Goal: Transaction & Acquisition: Book appointment/travel/reservation

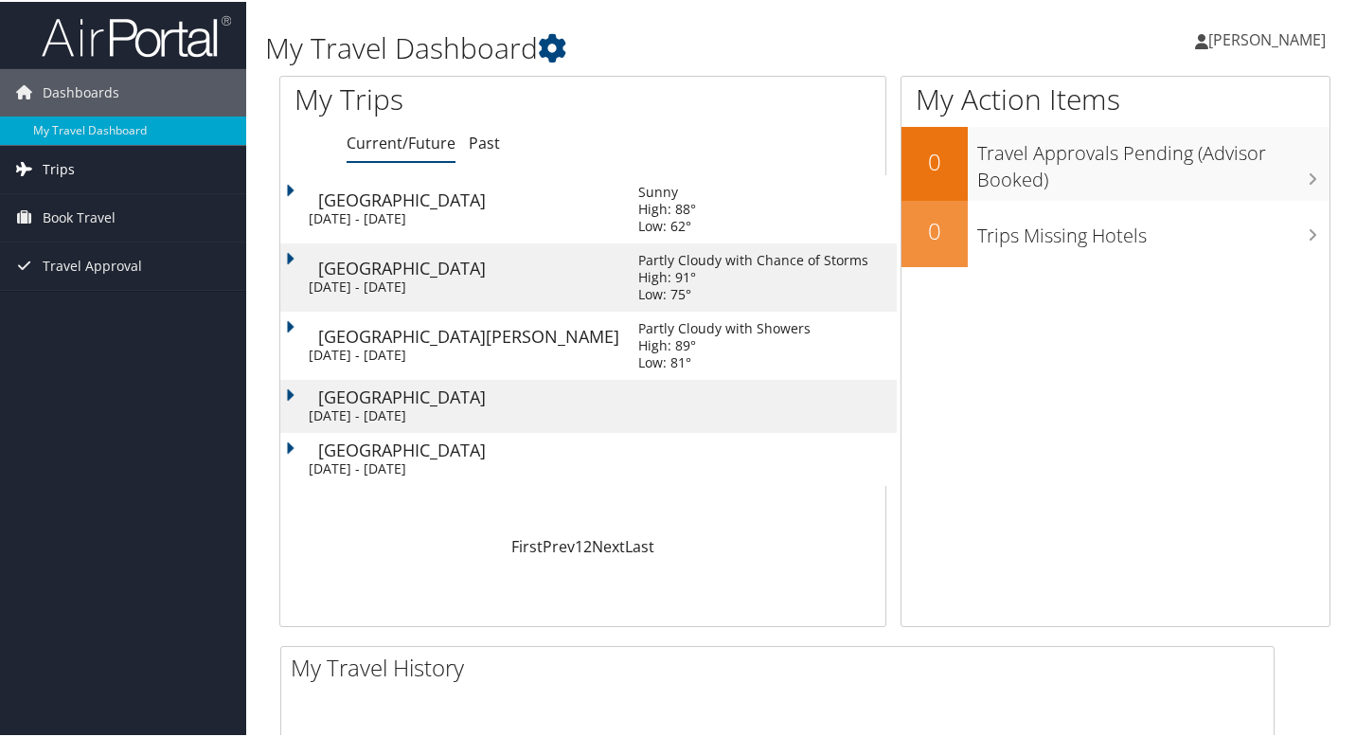
click at [71, 173] on span "Trips" at bounding box center [59, 167] width 32 height 47
click at [77, 302] on span "Book Travel" at bounding box center [79, 300] width 73 height 47
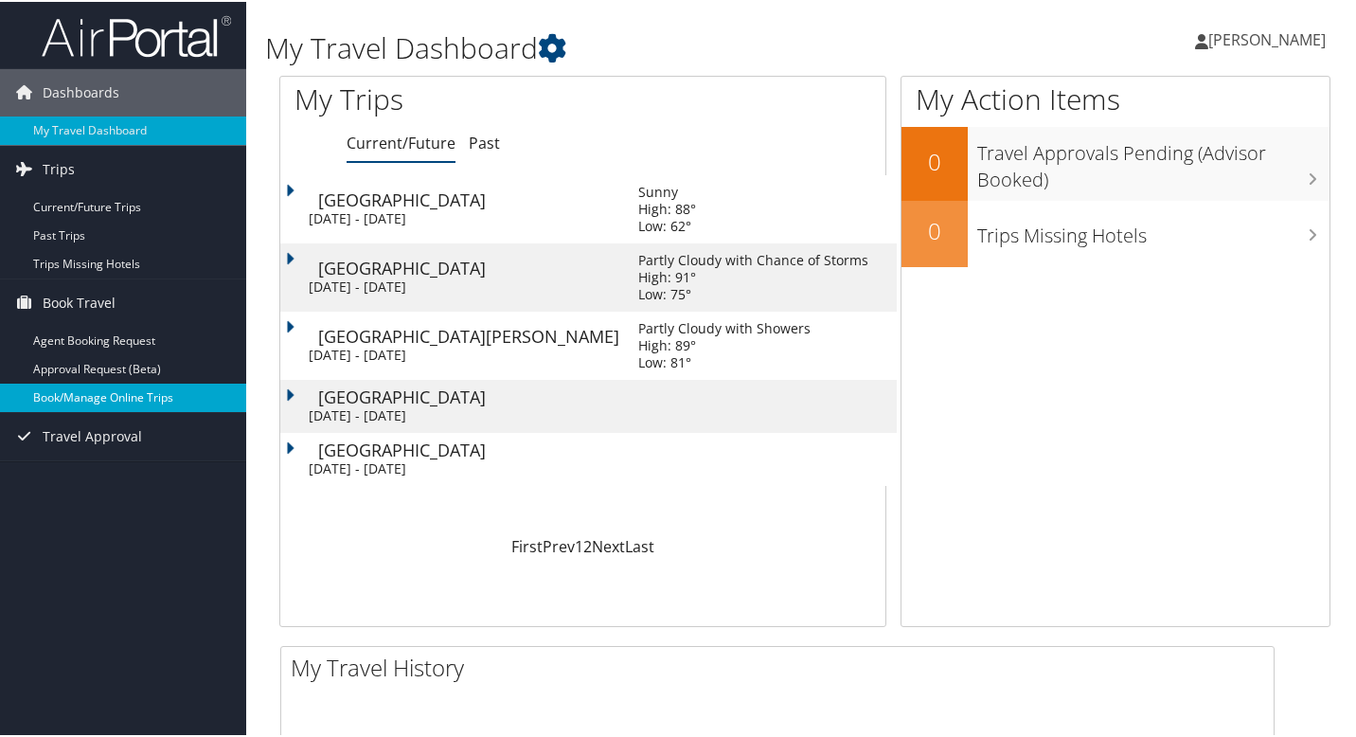
click at [112, 396] on link "Book/Manage Online Trips" at bounding box center [123, 396] width 246 height 28
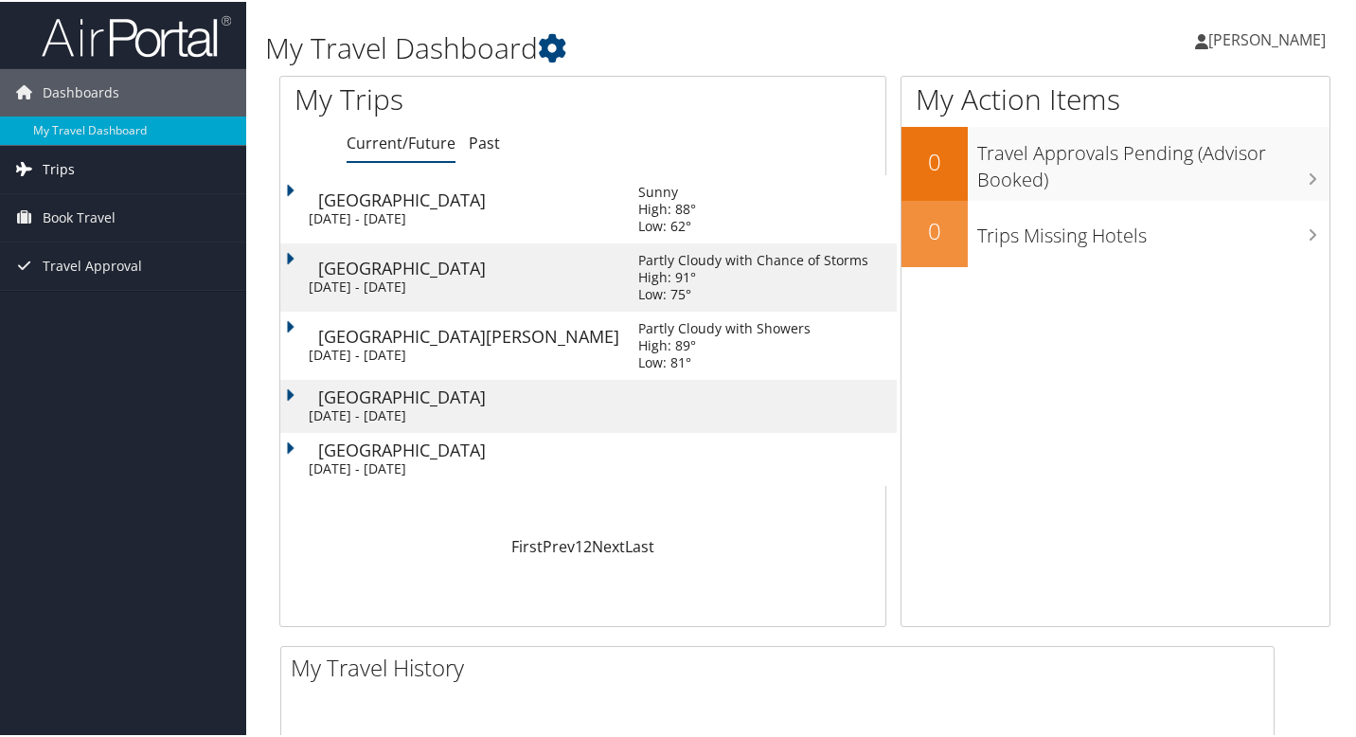
click at [99, 169] on link "Trips" at bounding box center [123, 167] width 246 height 47
click at [119, 288] on link "Book Travel" at bounding box center [123, 300] width 246 height 47
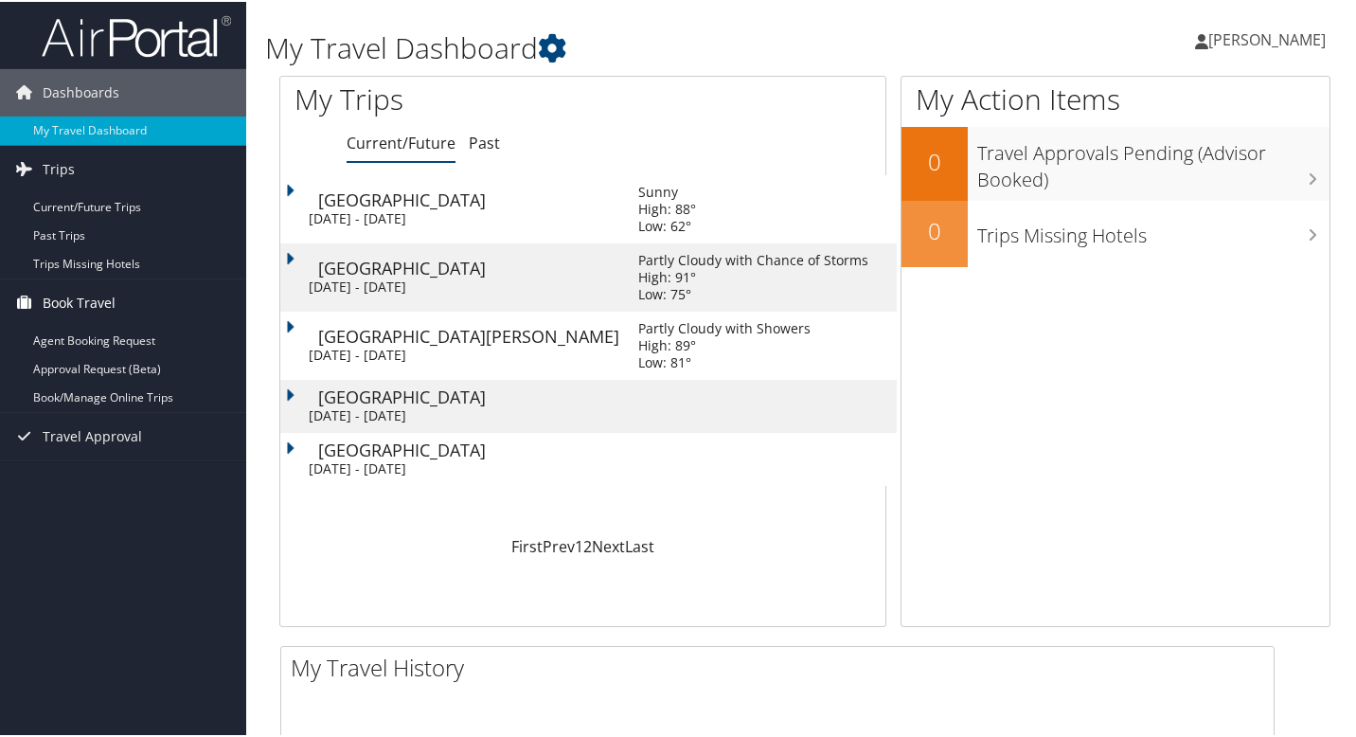
click at [119, 288] on link "Book Travel" at bounding box center [123, 300] width 246 height 47
click at [78, 164] on link "Trips" at bounding box center [123, 167] width 246 height 47
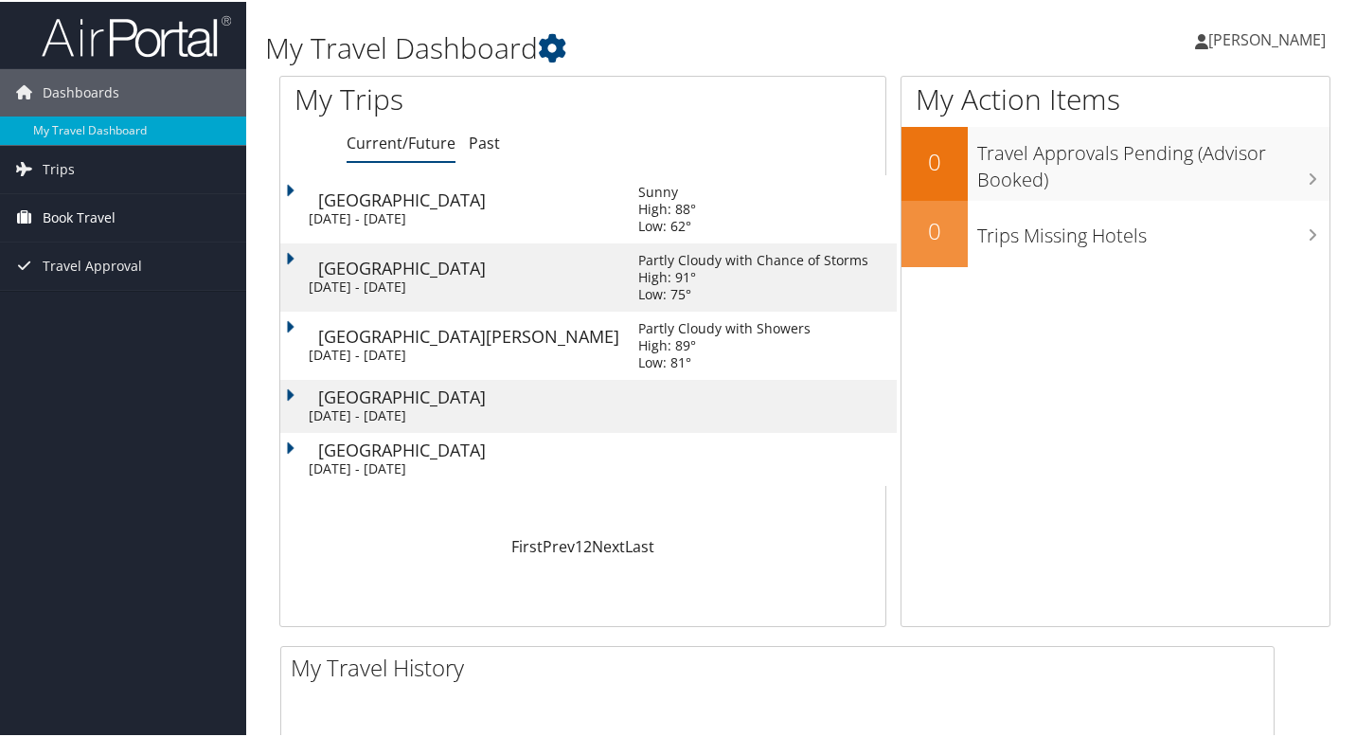
click at [89, 223] on span "Book Travel" at bounding box center [79, 215] width 73 height 47
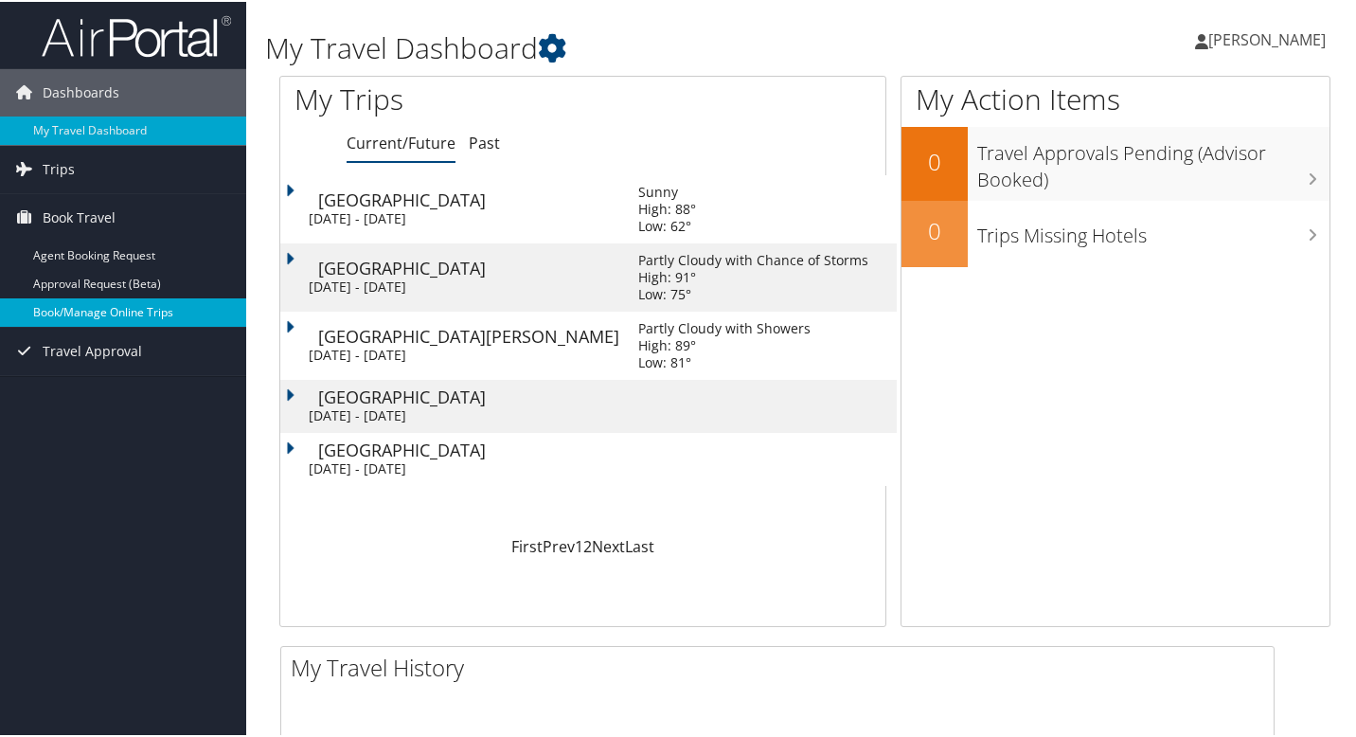
click at [107, 319] on link "Book/Manage Online Trips" at bounding box center [123, 310] width 246 height 28
click at [489, 150] on link "Past" at bounding box center [484, 141] width 31 height 21
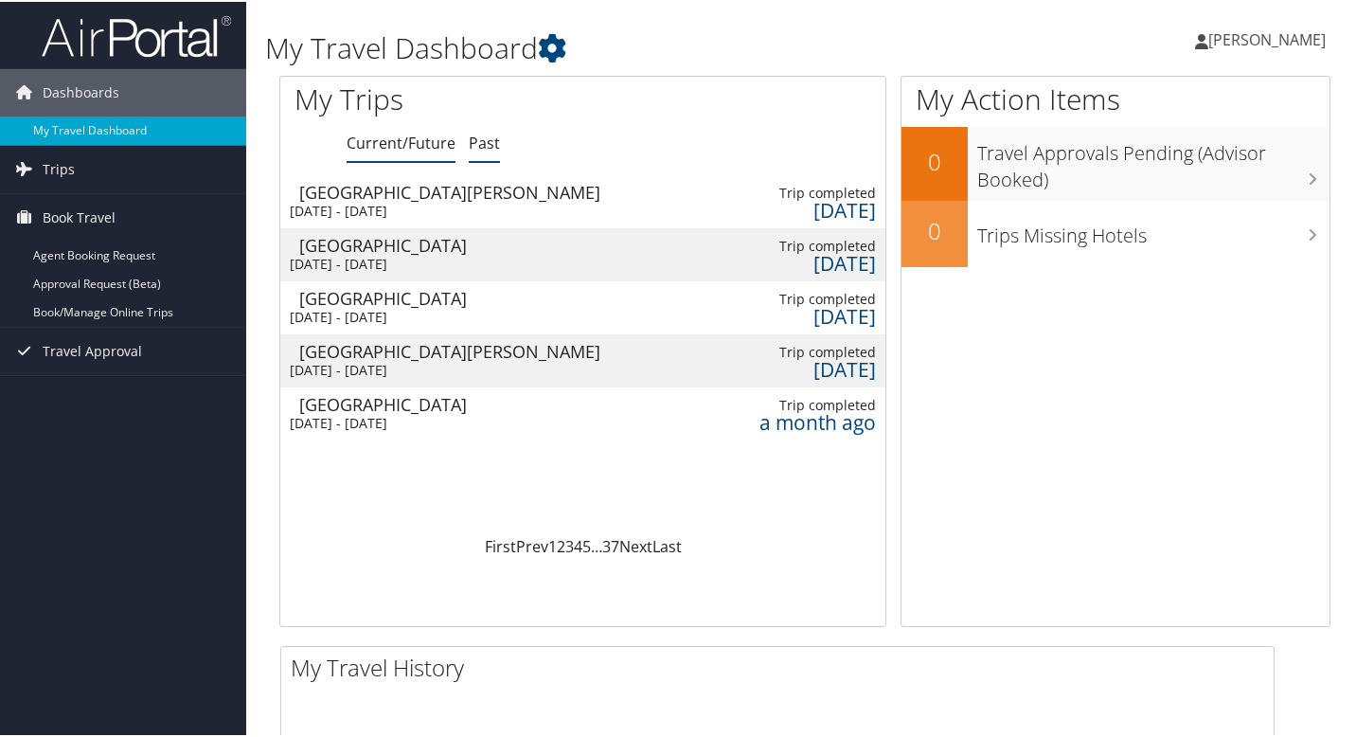
click at [378, 134] on link "Current/Future" at bounding box center [400, 141] width 109 height 21
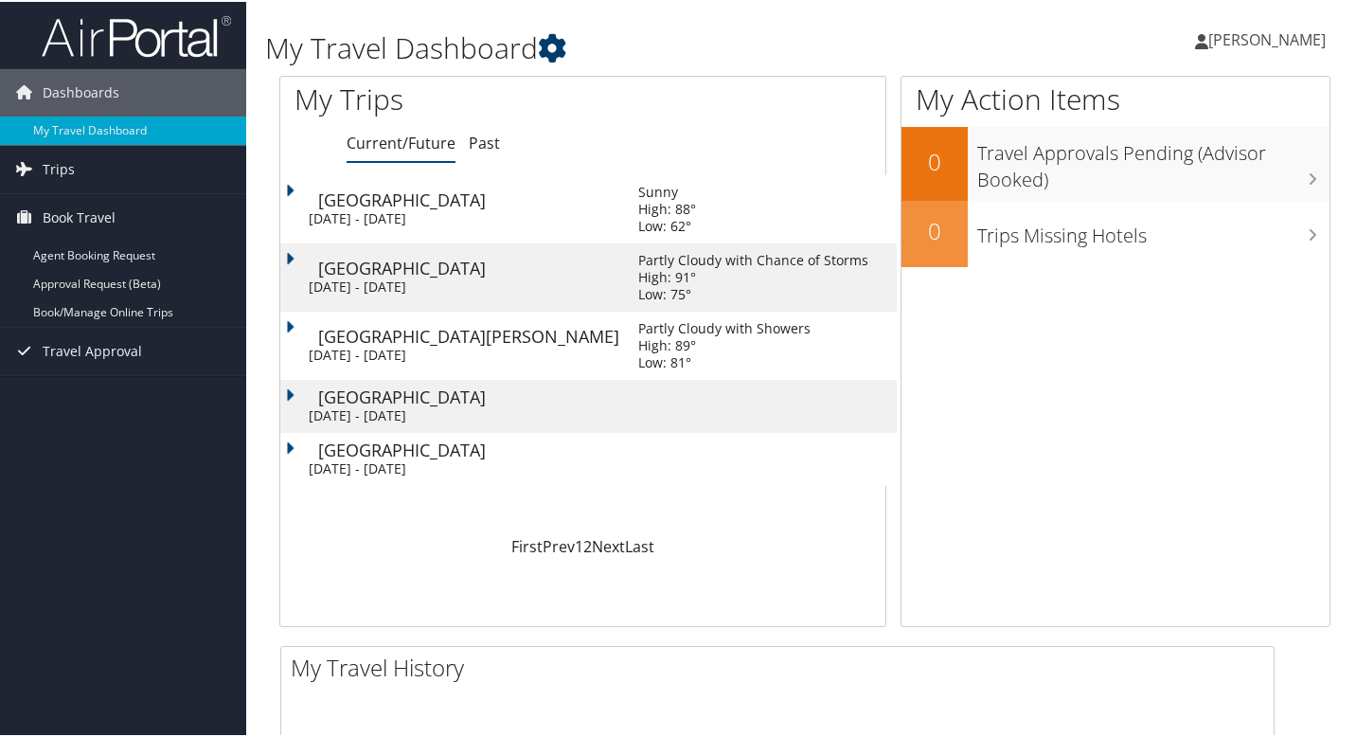
click at [555, 45] on icon at bounding box center [552, 46] width 28 height 28
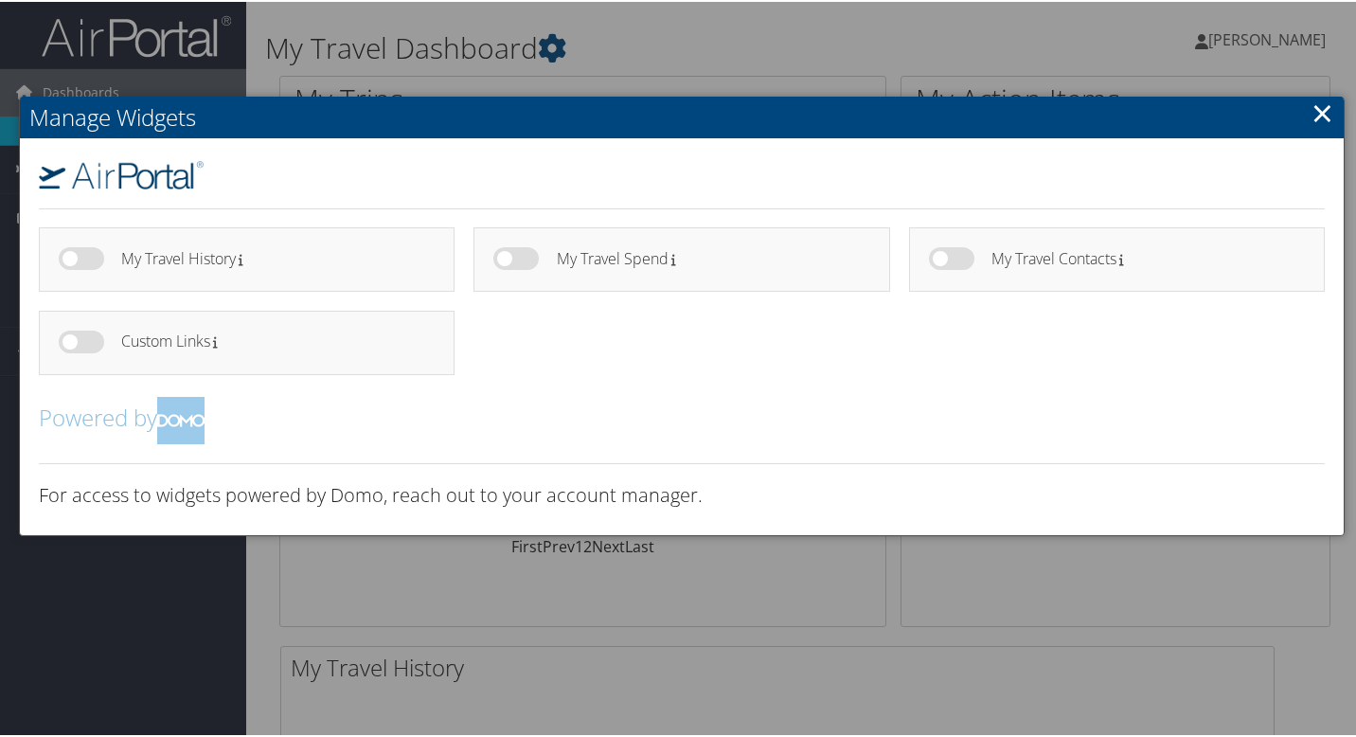
click at [83, 249] on label at bounding box center [81, 256] width 45 height 23
click at [80, 254] on input "checkbox" at bounding box center [74, 260] width 12 height 12
click at [72, 257] on label at bounding box center [81, 256] width 45 height 23
click at [72, 257] on input "checkbox" at bounding box center [74, 260] width 12 height 12
click at [84, 257] on label at bounding box center [81, 256] width 45 height 23
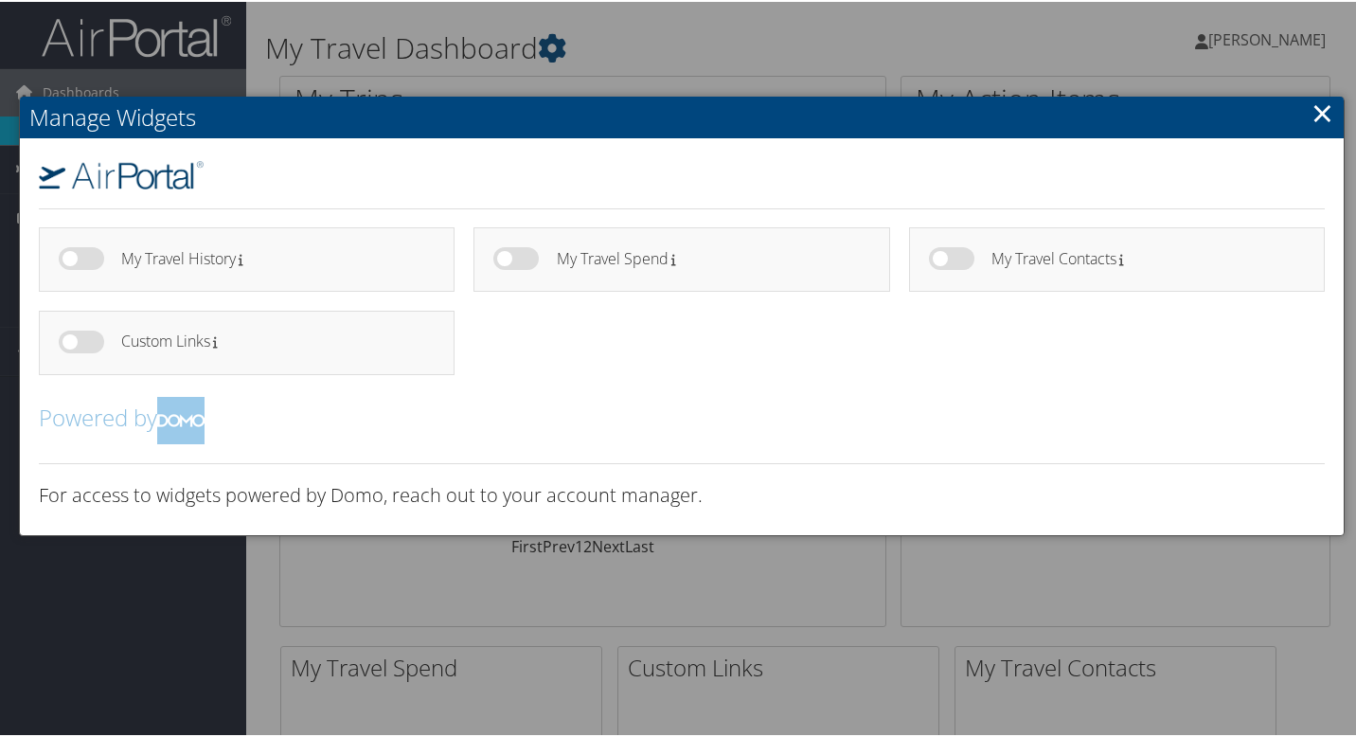
click at [93, 258] on label at bounding box center [81, 256] width 45 height 23
click at [80, 258] on input "checkbox" at bounding box center [74, 260] width 12 height 12
click at [62, 257] on label at bounding box center [81, 256] width 45 height 23
click at [68, 257] on input "checkbox" at bounding box center [74, 260] width 12 height 12
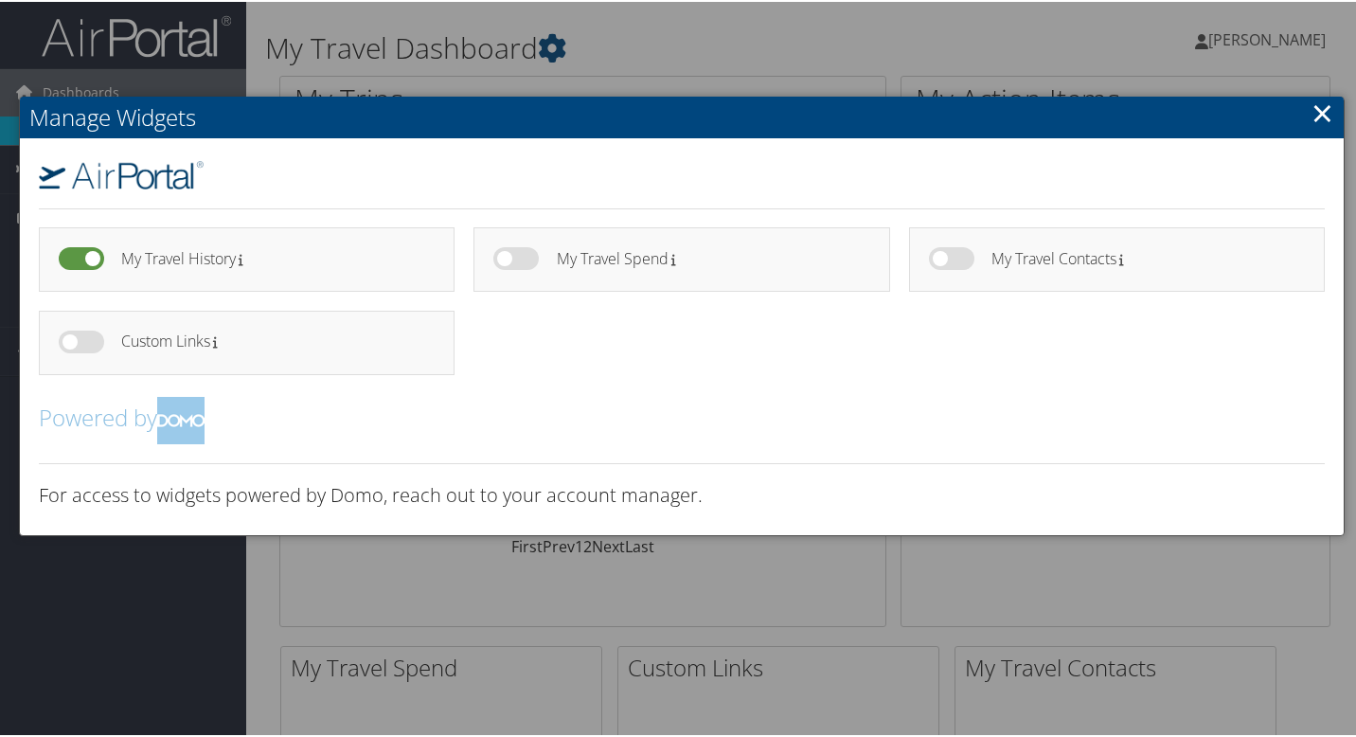
checkbox input "false"
click at [1312, 110] on link "×" at bounding box center [1322, 111] width 22 height 38
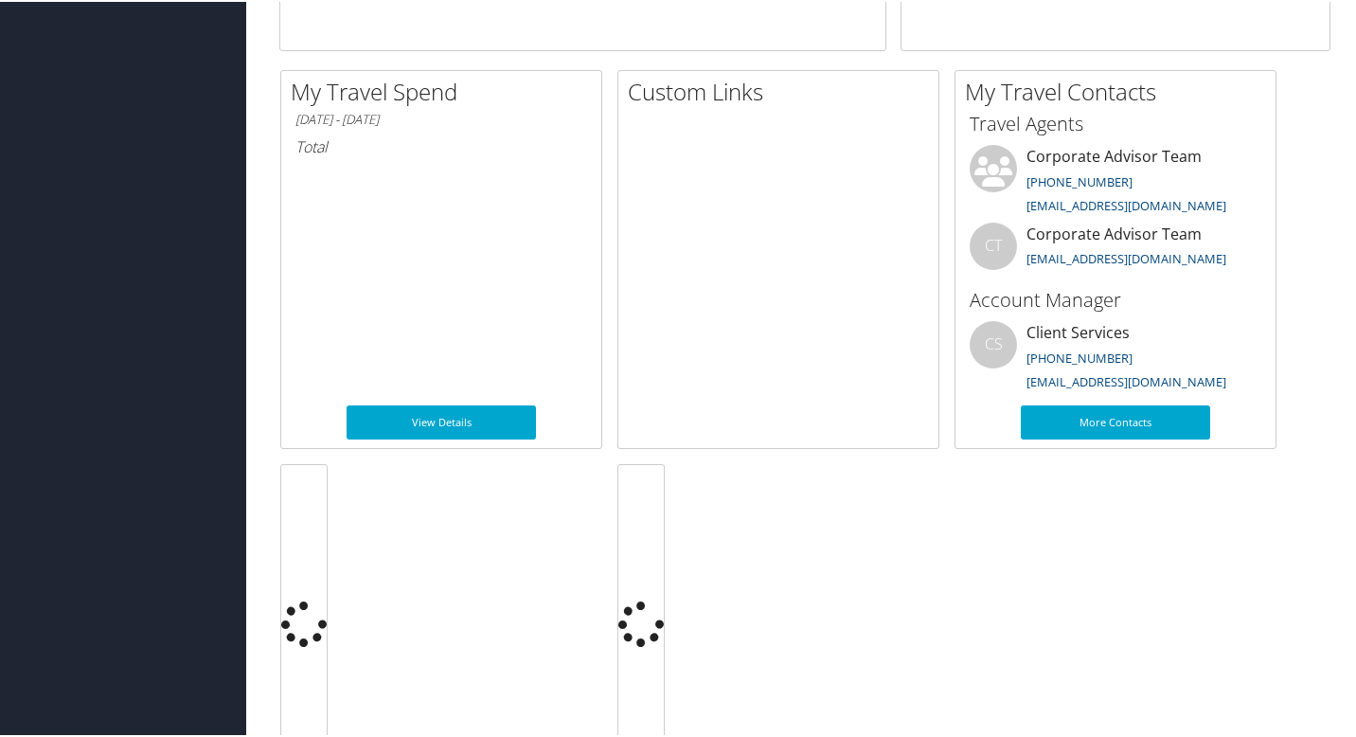
scroll to position [540, 0]
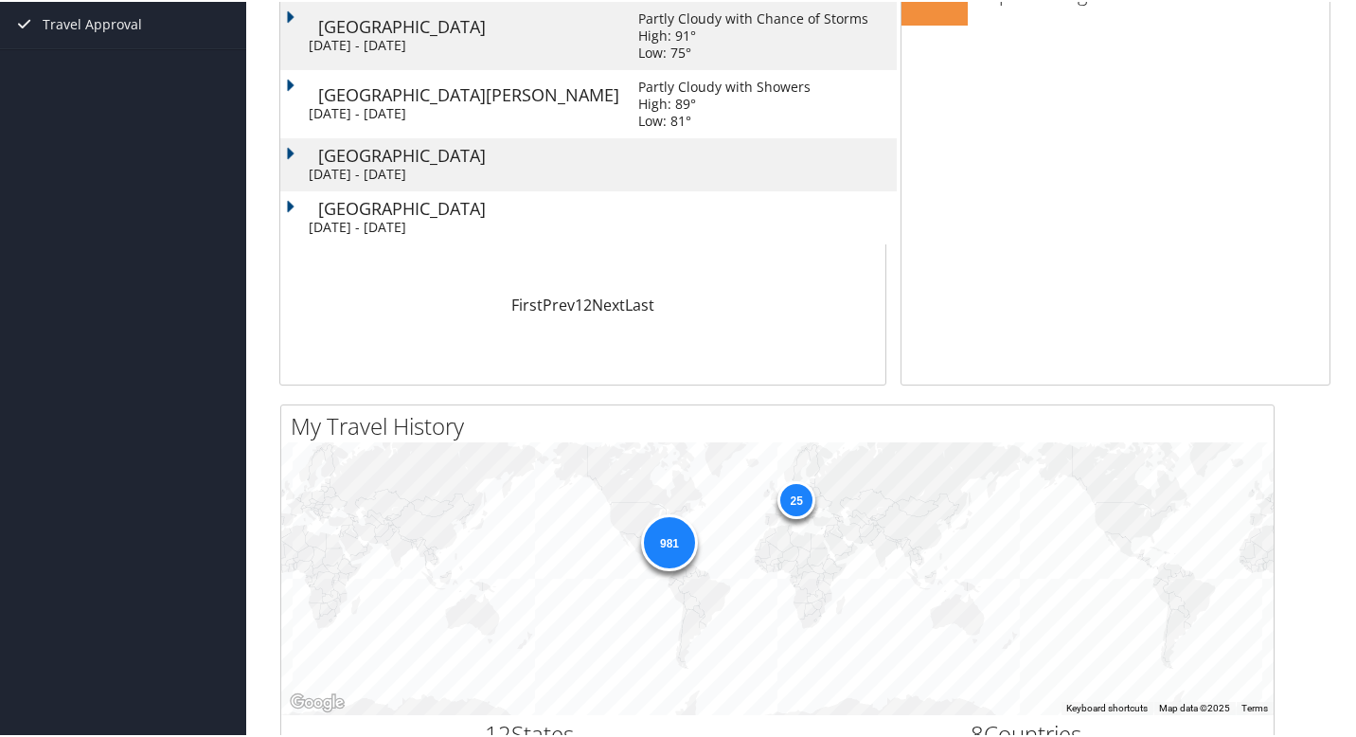
scroll to position [248, 0]
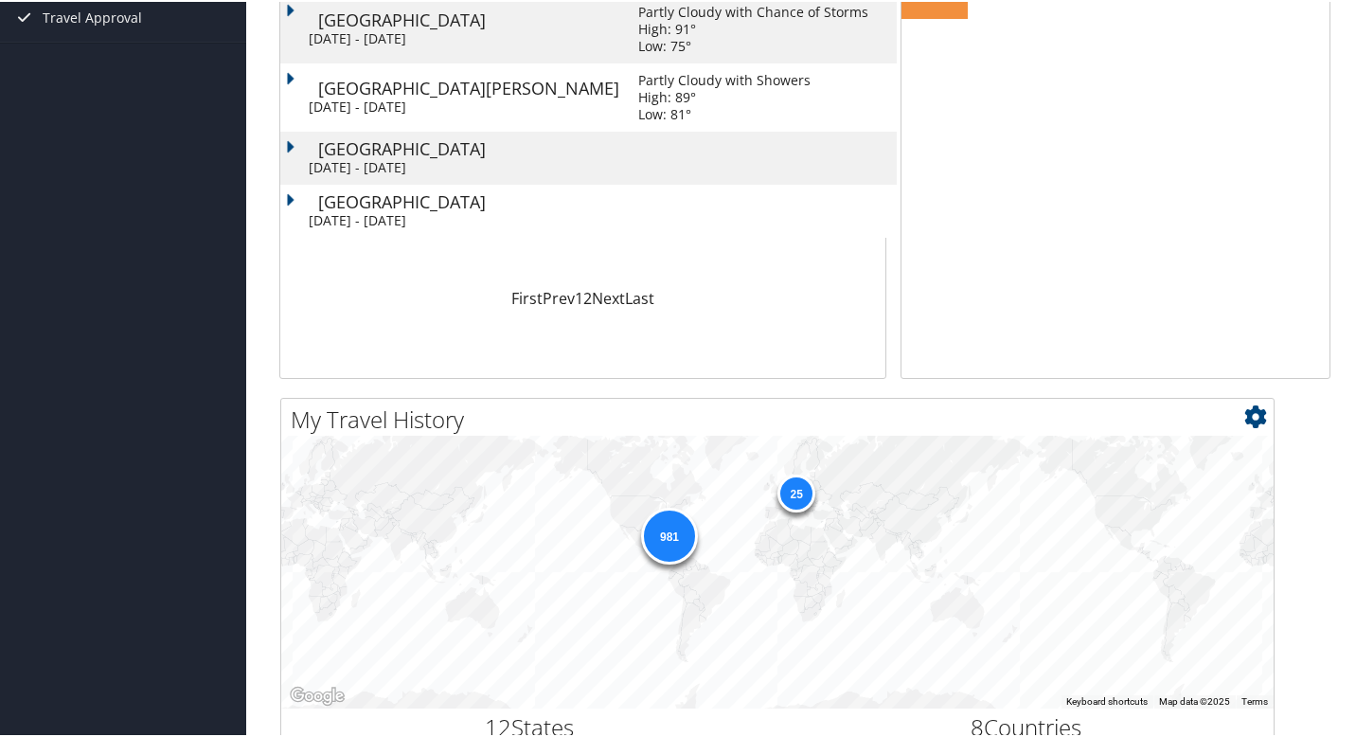
click at [1254, 420] on icon at bounding box center [1255, 414] width 23 height 23
click at [1045, 504] on link "Large" at bounding box center [1142, 510] width 249 height 32
click at [1256, 418] on icon at bounding box center [1255, 414] width 23 height 23
click at [1181, 464] on link "Medium" at bounding box center [1142, 478] width 249 height 32
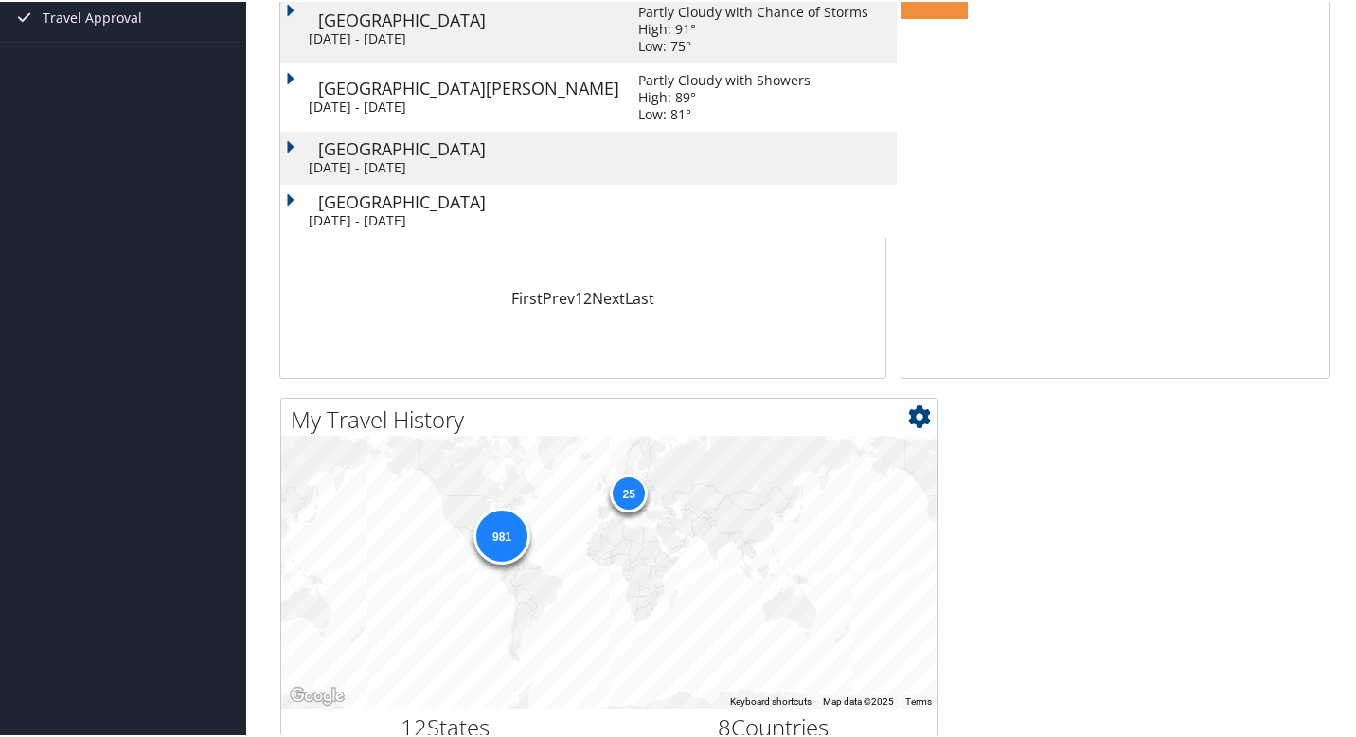
click at [916, 411] on icon at bounding box center [919, 414] width 23 height 23
click at [849, 502] on link "Large" at bounding box center [806, 510] width 249 height 32
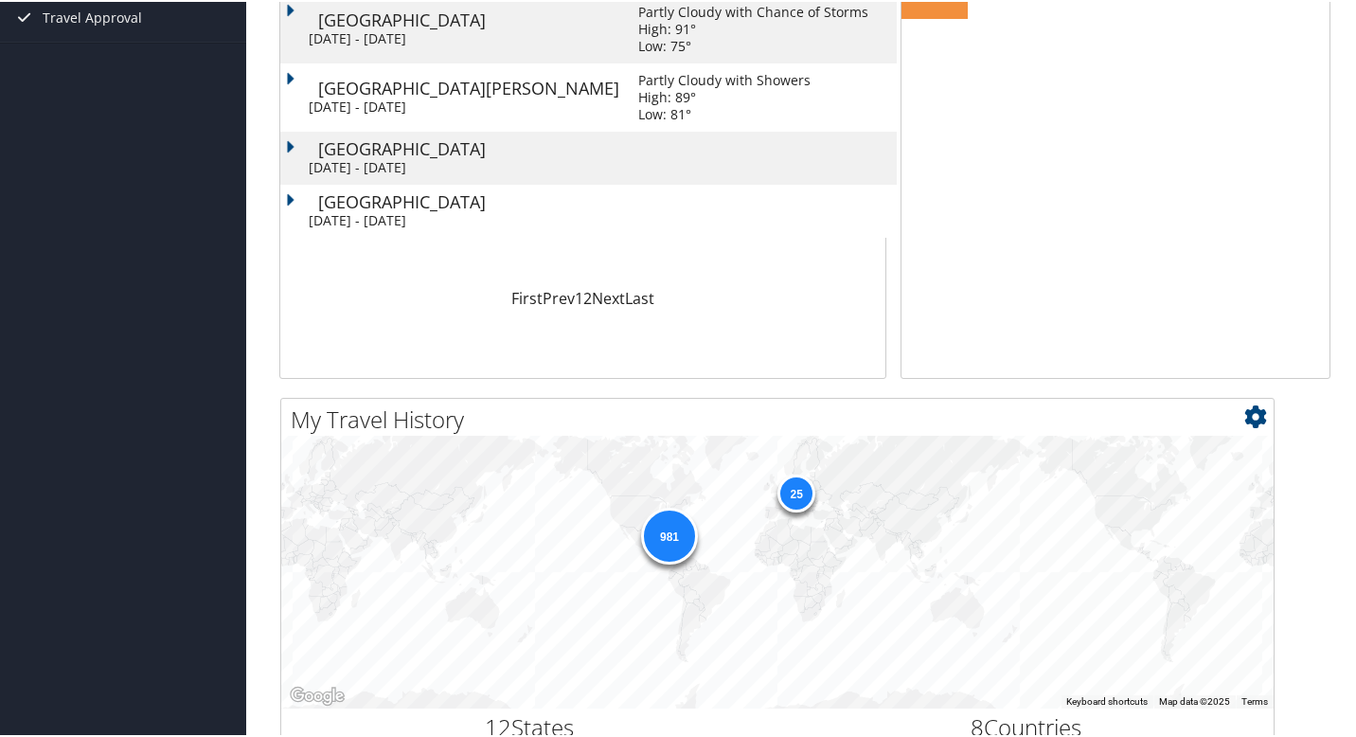
click at [800, 492] on div "25" at bounding box center [796, 491] width 38 height 38
click at [792, 493] on div "25" at bounding box center [796, 491] width 38 height 38
click at [804, 493] on div "25" at bounding box center [796, 491] width 38 height 38
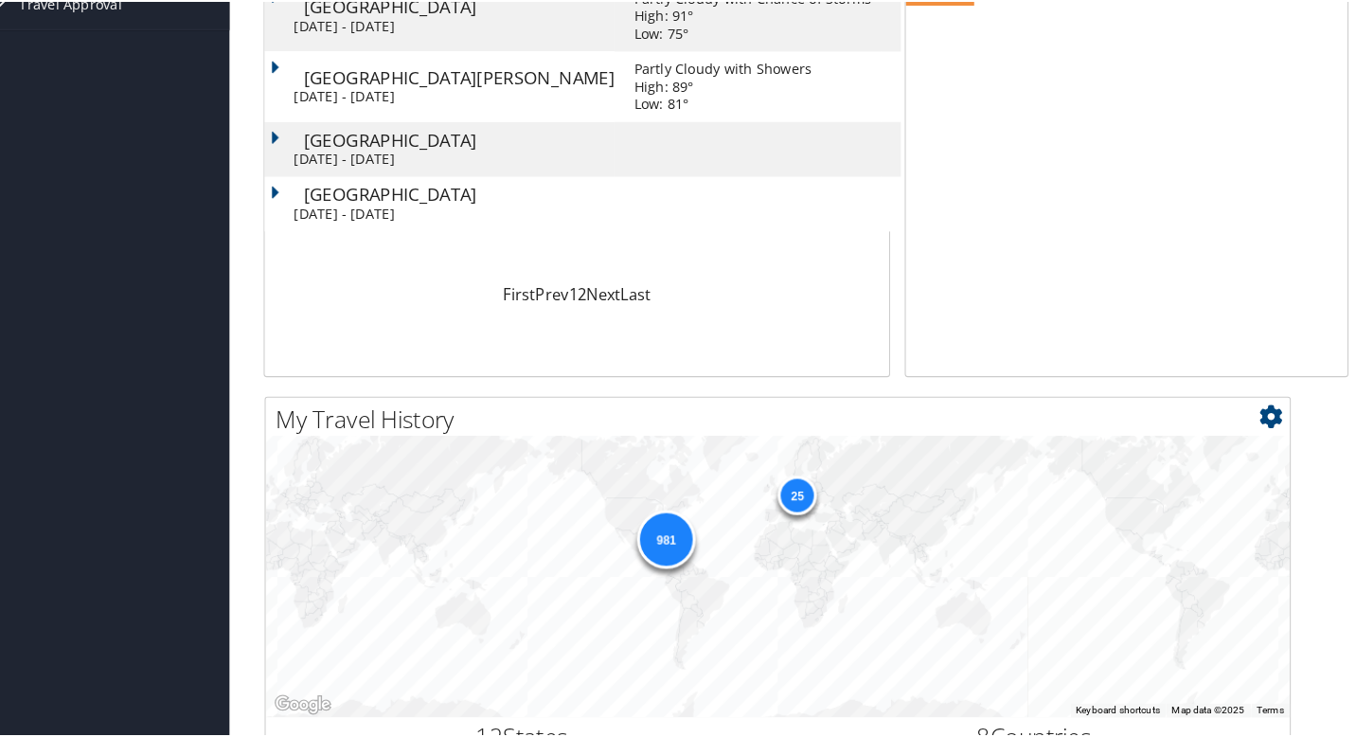
scroll to position [246, 0]
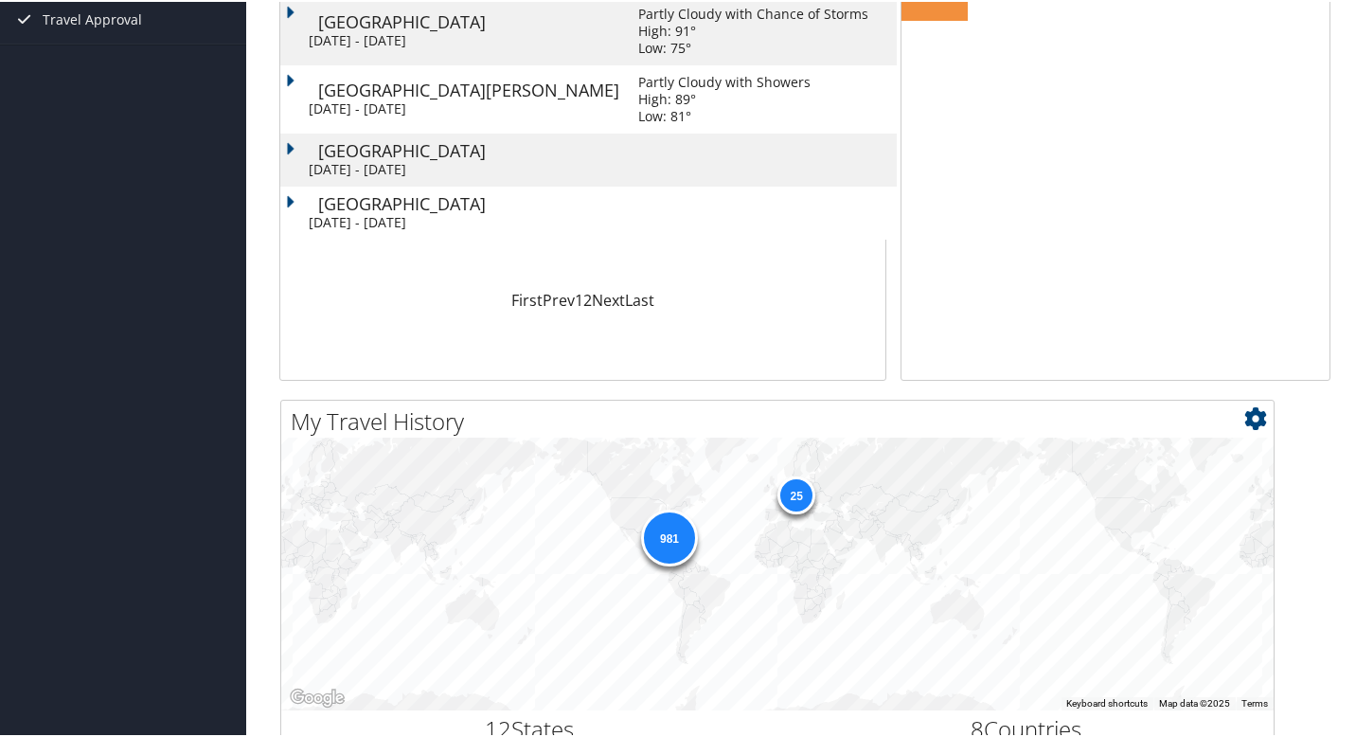
click at [801, 558] on div "981 25" at bounding box center [777, 571] width 992 height 273
drag, startPoint x: 801, startPoint y: 557, endPoint x: 824, endPoint y: 375, distance: 183.2
click at [830, 375] on div "My Trips Current/Future Past Loading... Louisville Mon 29 Sep 2025 - Fri 3 Oct …" at bounding box center [804, 506] width 1079 height 1357
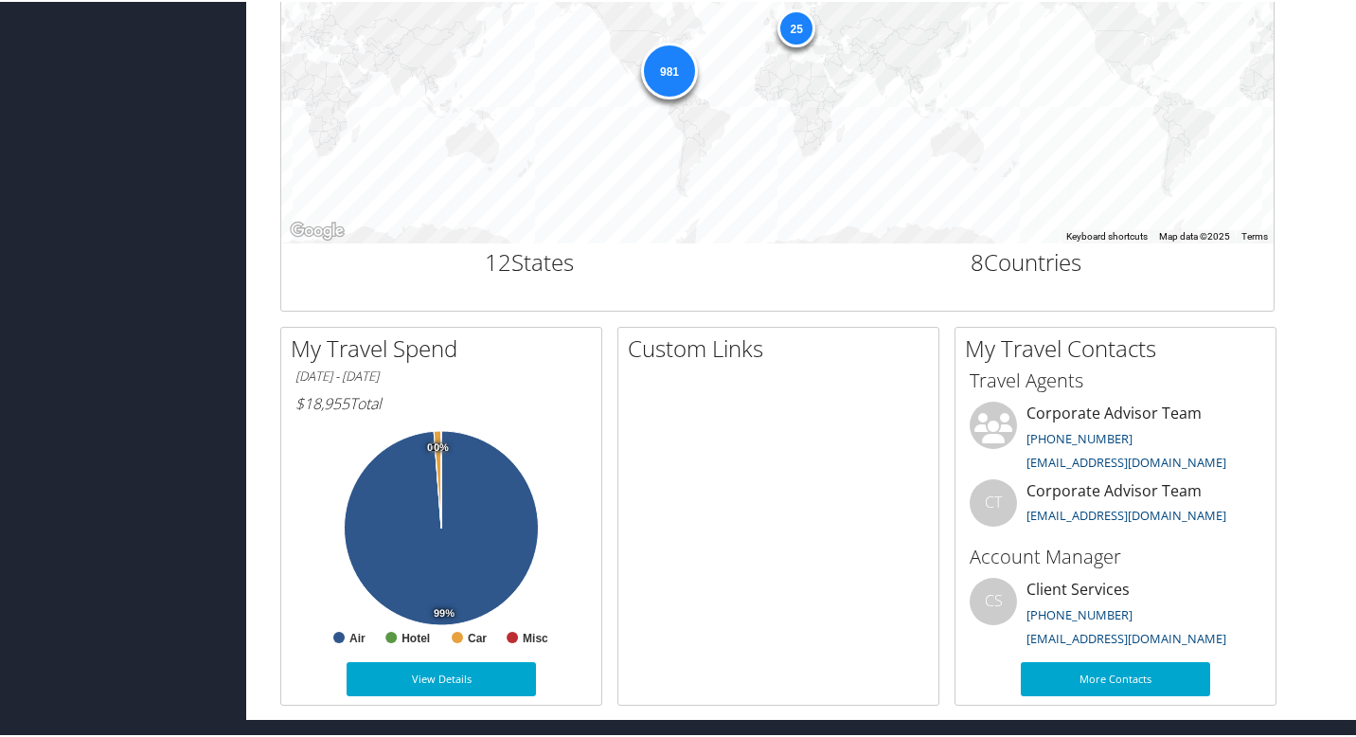
scroll to position [660, 0]
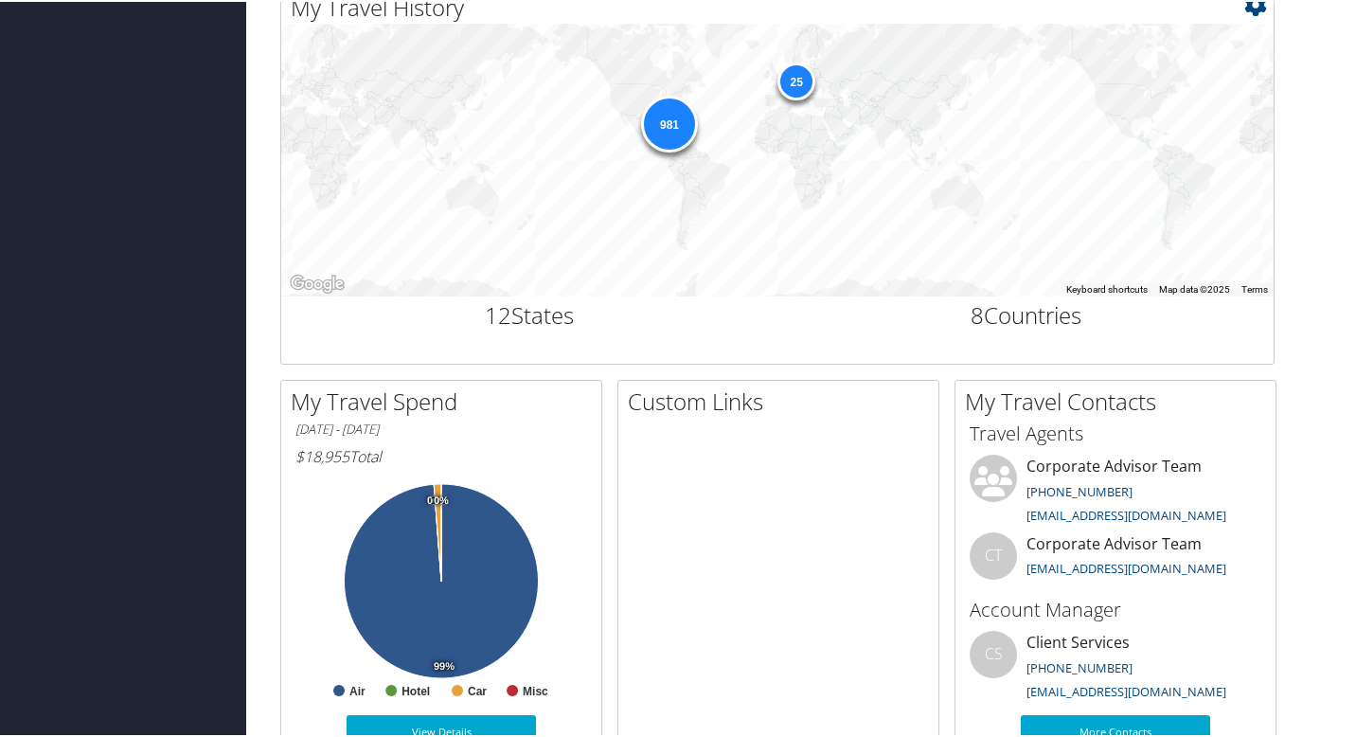
click at [1053, 317] on h2 "8 Countries" at bounding box center [1025, 313] width 468 height 32
click at [515, 318] on h2 "12 States" at bounding box center [529, 313] width 468 height 32
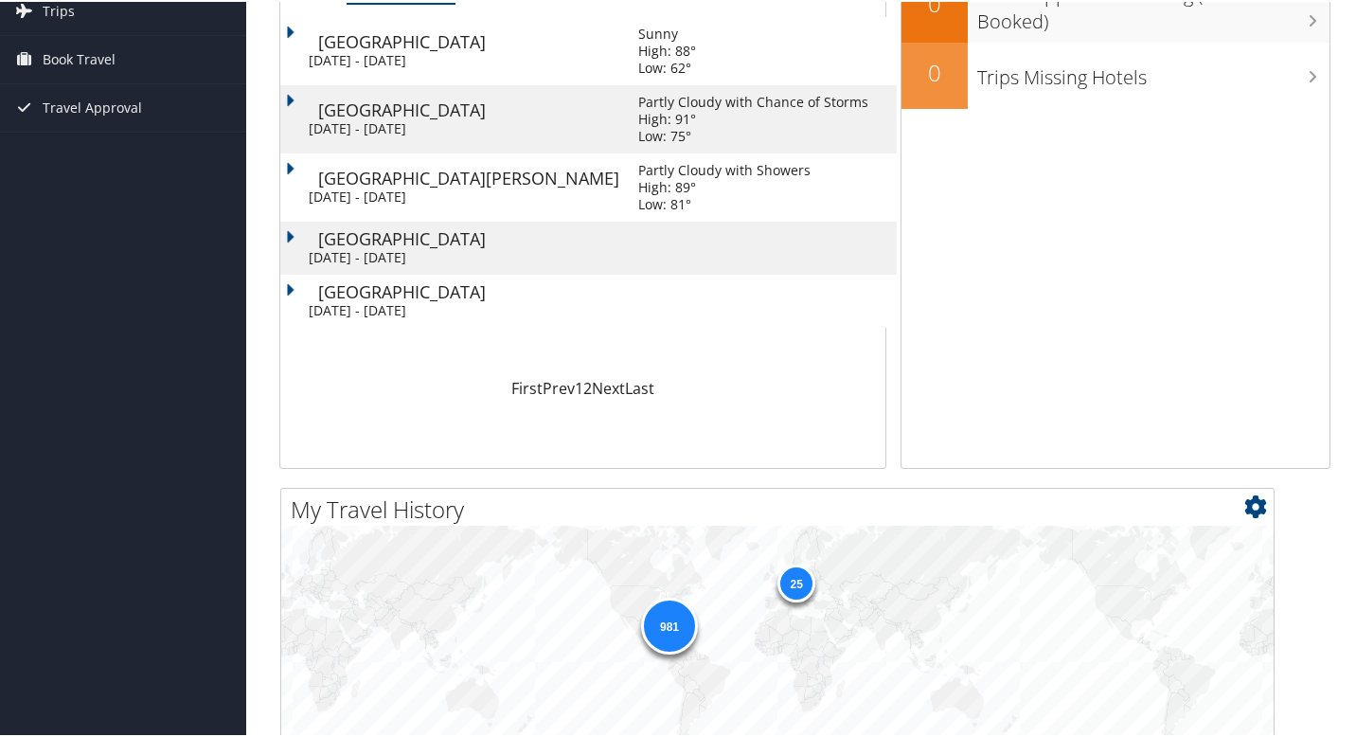
scroll to position [0, 0]
